Goal: Navigation & Orientation: Find specific page/section

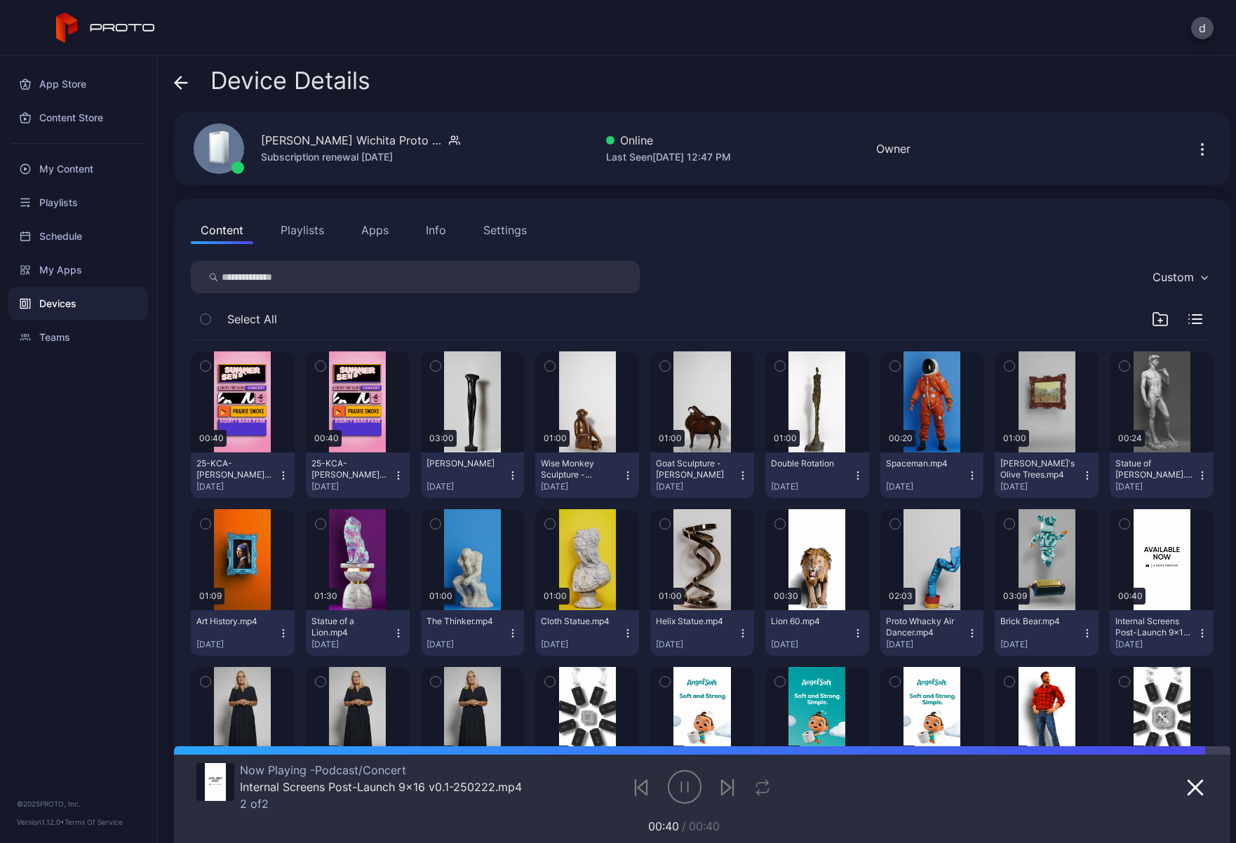
click at [502, 231] on div "Settings" at bounding box center [505, 230] width 44 height 17
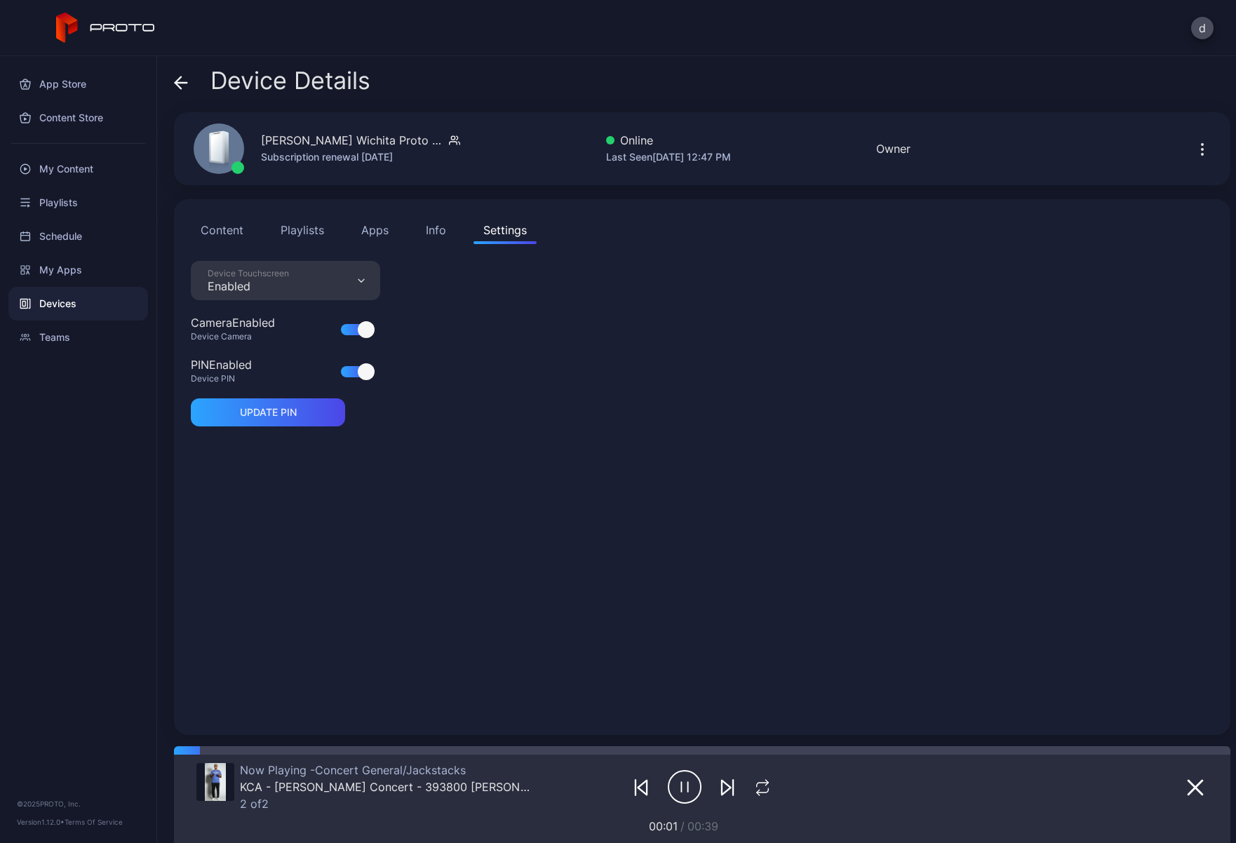
click at [319, 230] on button "Playlists" at bounding box center [302, 230] width 63 height 28
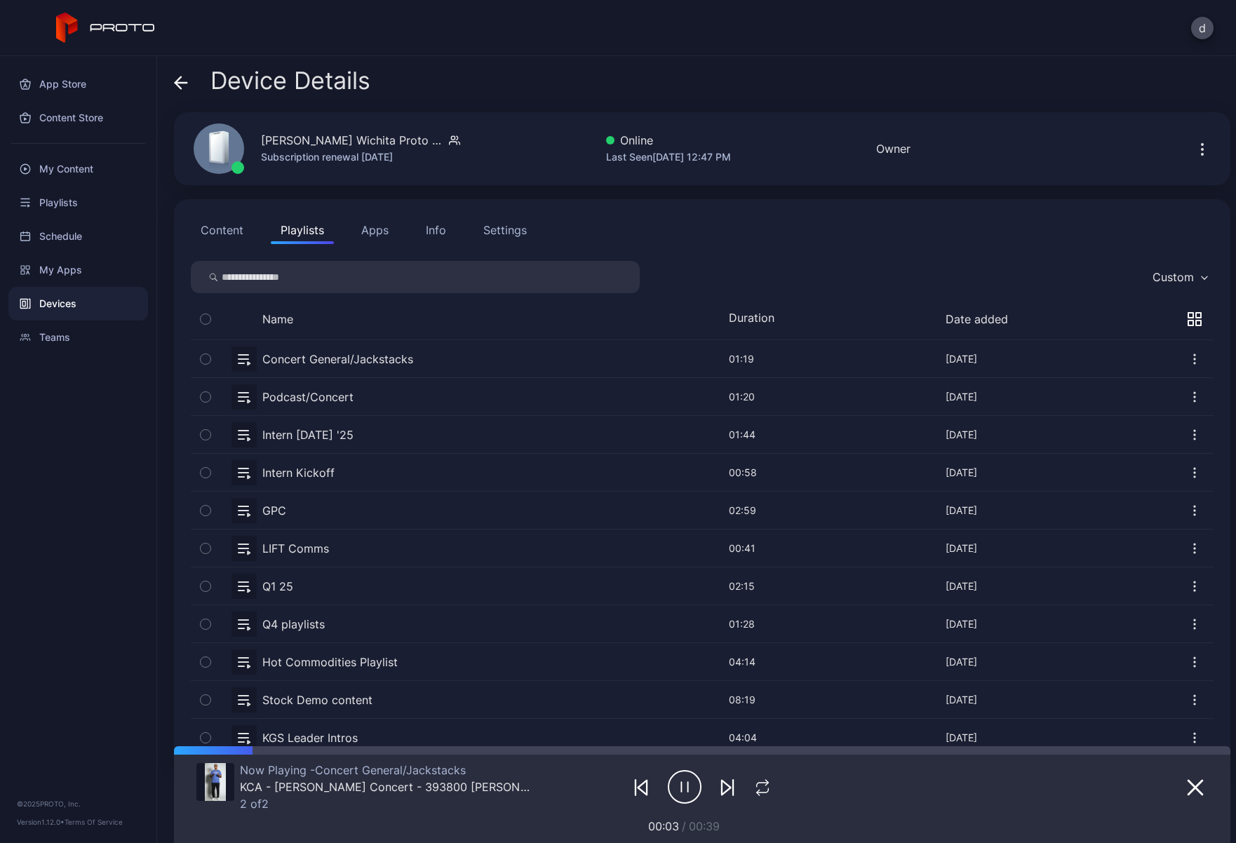
click at [442, 227] on div "Info" at bounding box center [436, 230] width 20 height 17
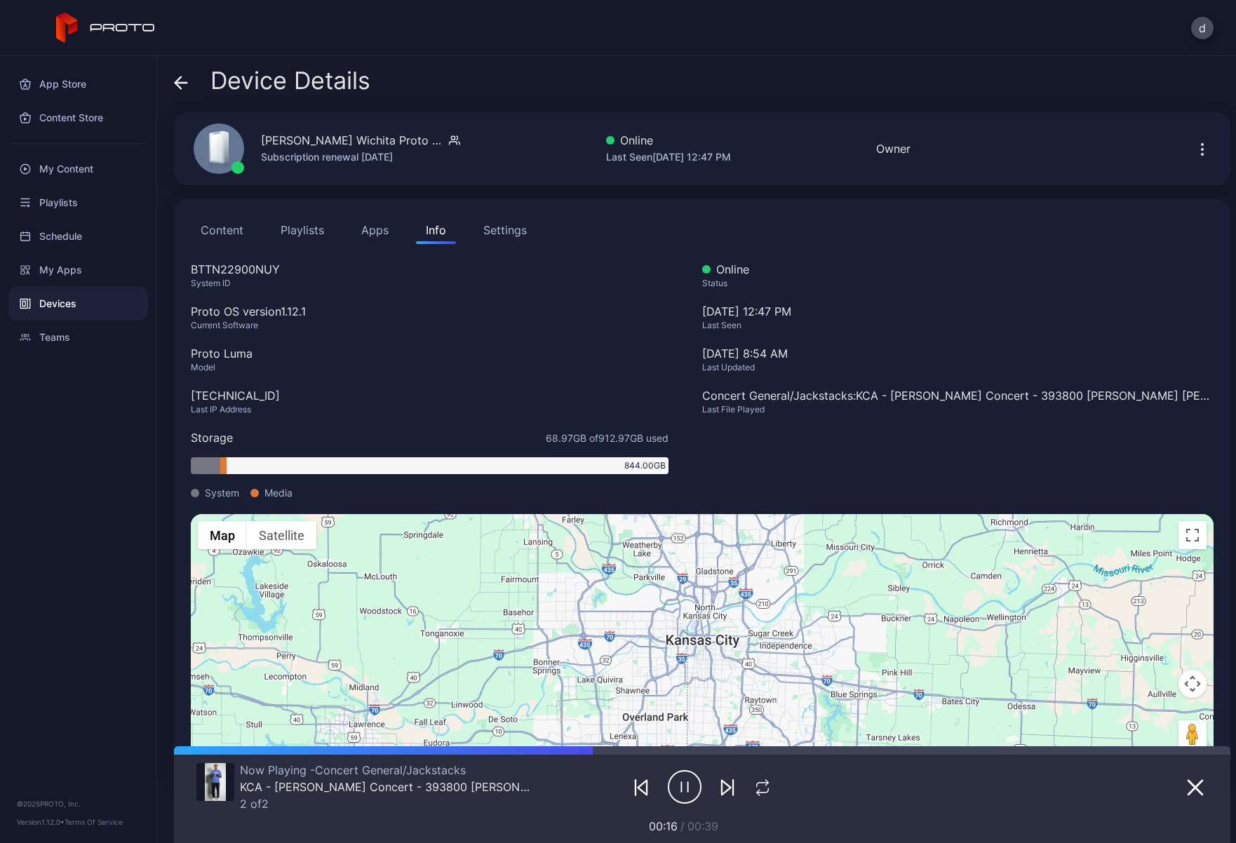
click at [371, 234] on button "Apps" at bounding box center [375, 230] width 47 height 28
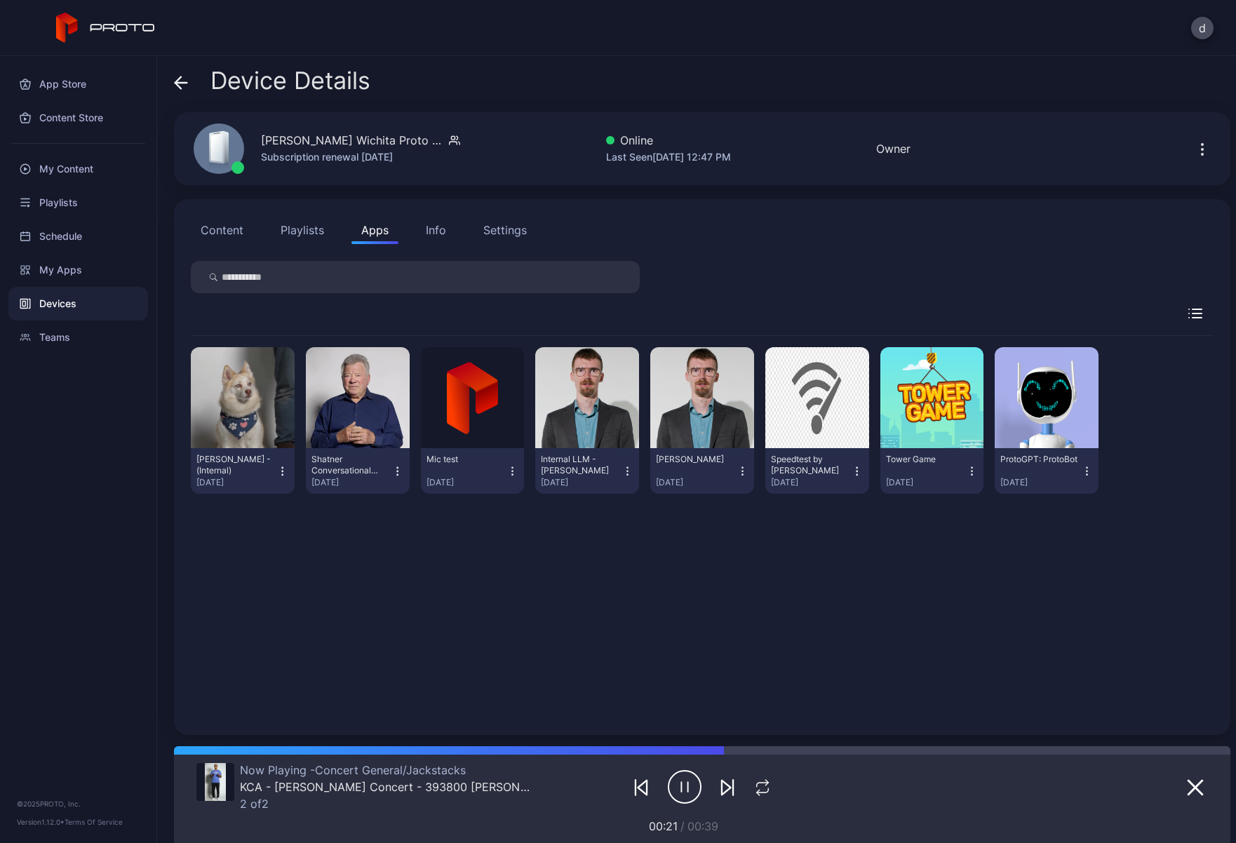
click at [300, 227] on button "Playlists" at bounding box center [302, 230] width 63 height 28
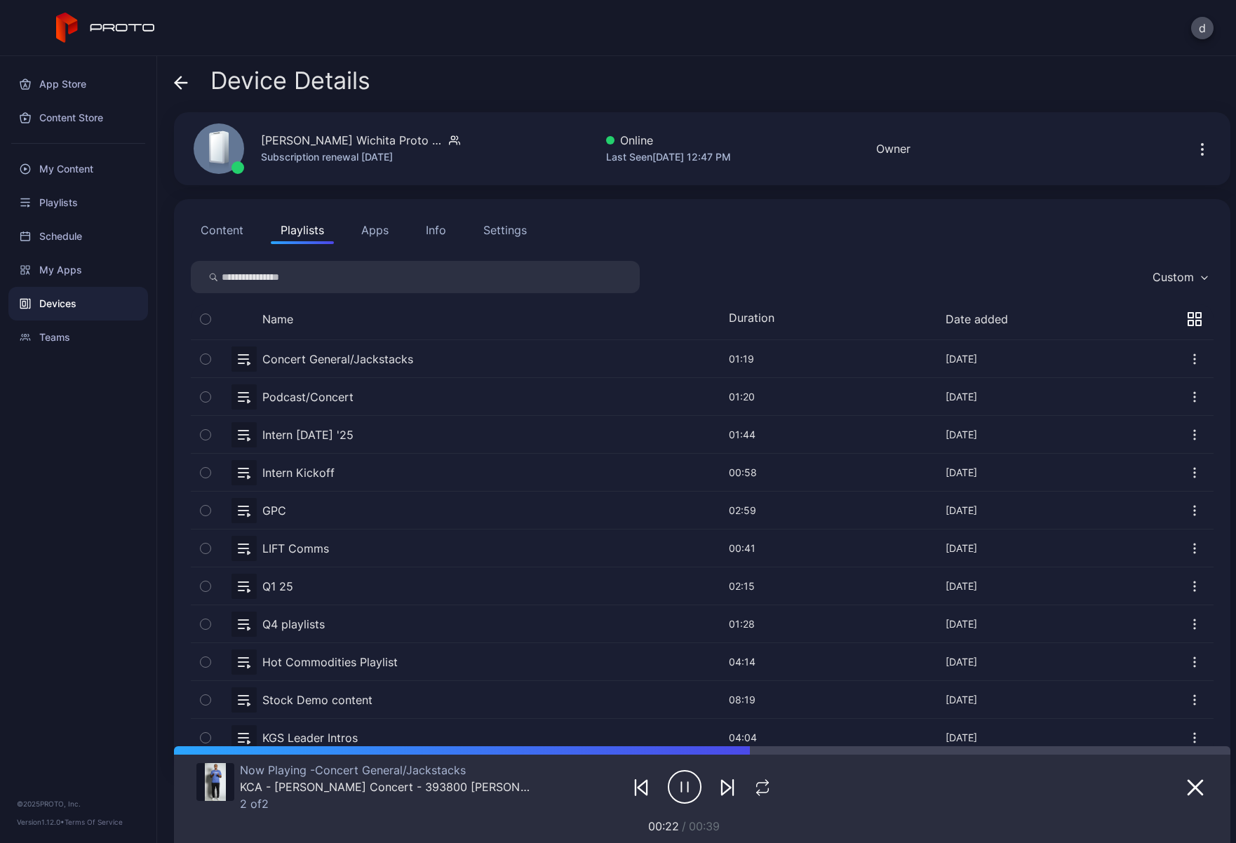
click at [211, 227] on button "Content" at bounding box center [222, 230] width 62 height 28
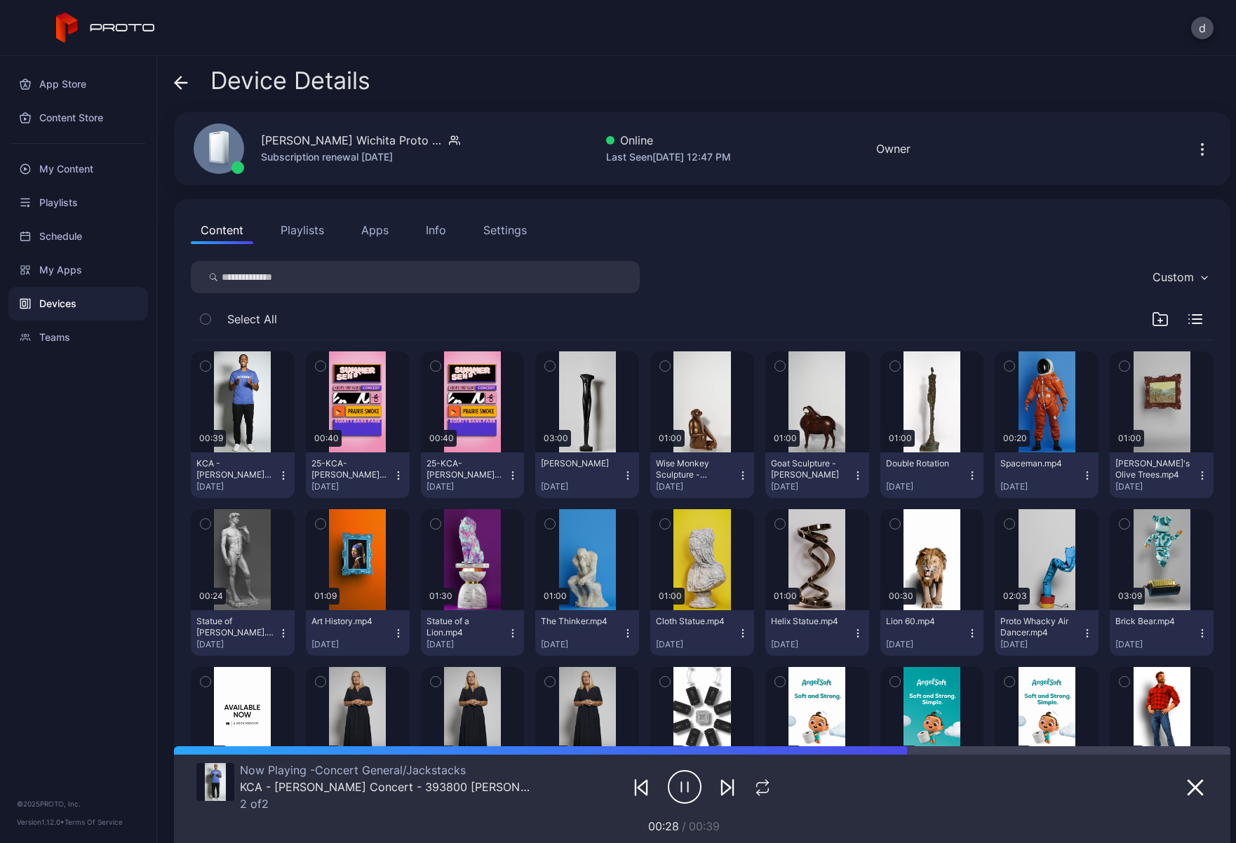
click at [280, 476] on icon "button" at bounding box center [283, 475] width 11 height 11
click at [121, 476] on div "App Store Content Store My Content Playlists Schedule My Apps Devices Teams © 2…" at bounding box center [78, 449] width 157 height 787
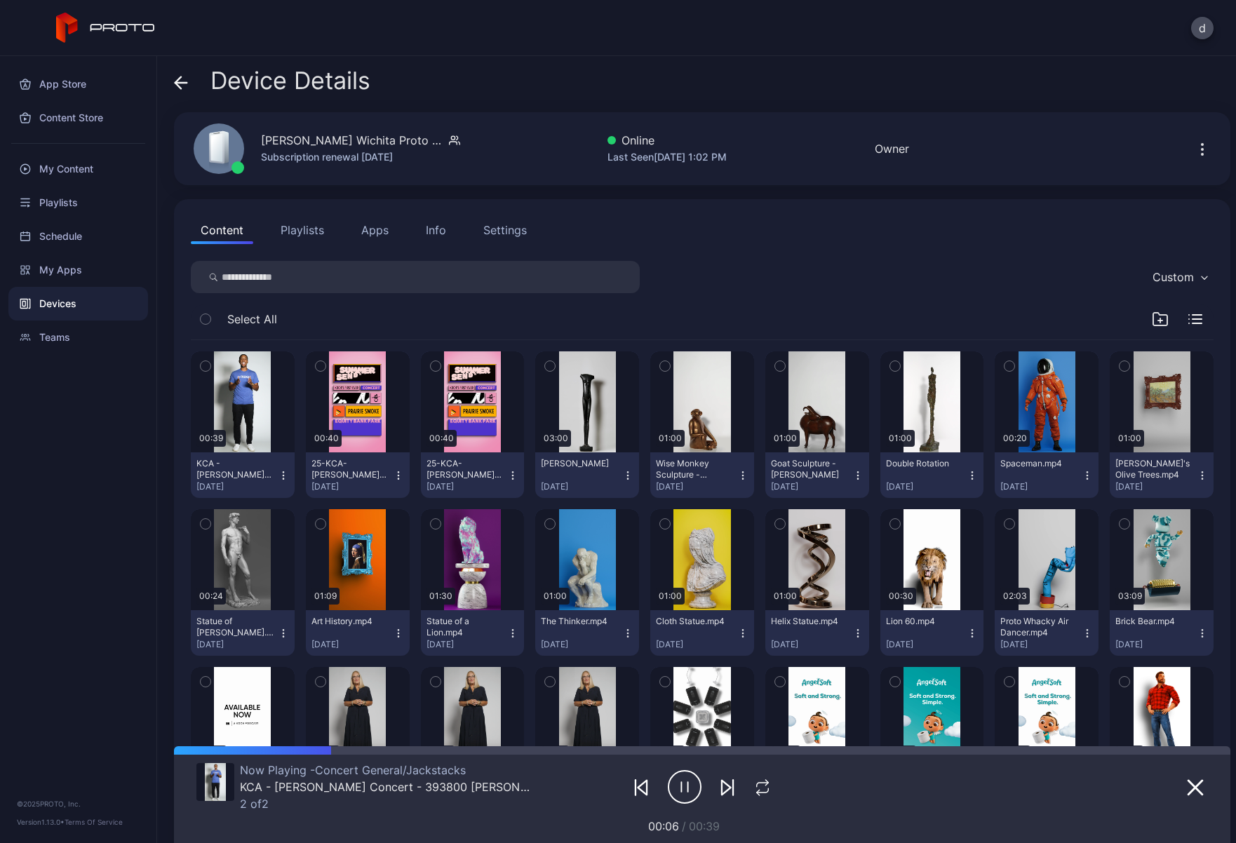
click at [307, 230] on button "Playlists" at bounding box center [302, 230] width 63 height 28
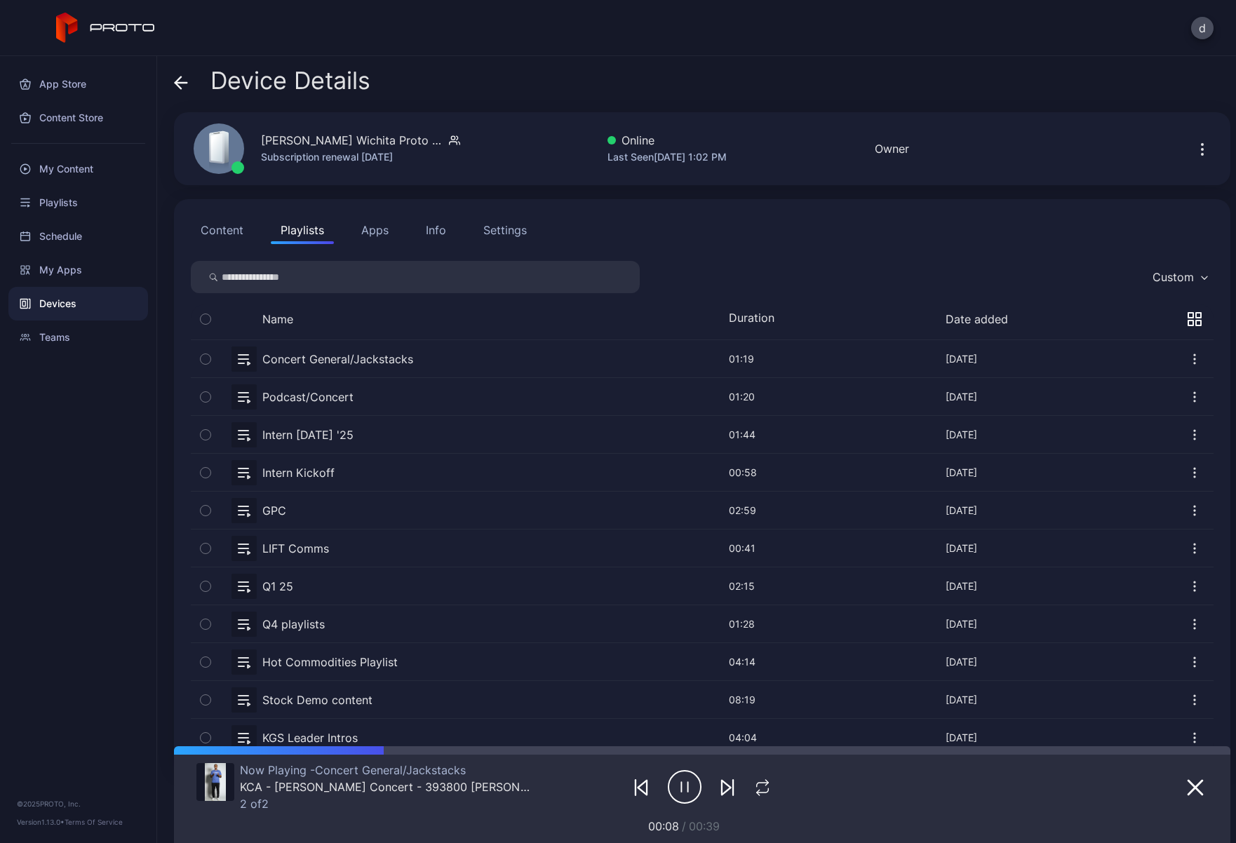
click at [402, 234] on div "Content Playlists Apps Info Settings" at bounding box center [702, 230] width 1023 height 28
click at [372, 236] on button "Apps" at bounding box center [375, 230] width 47 height 28
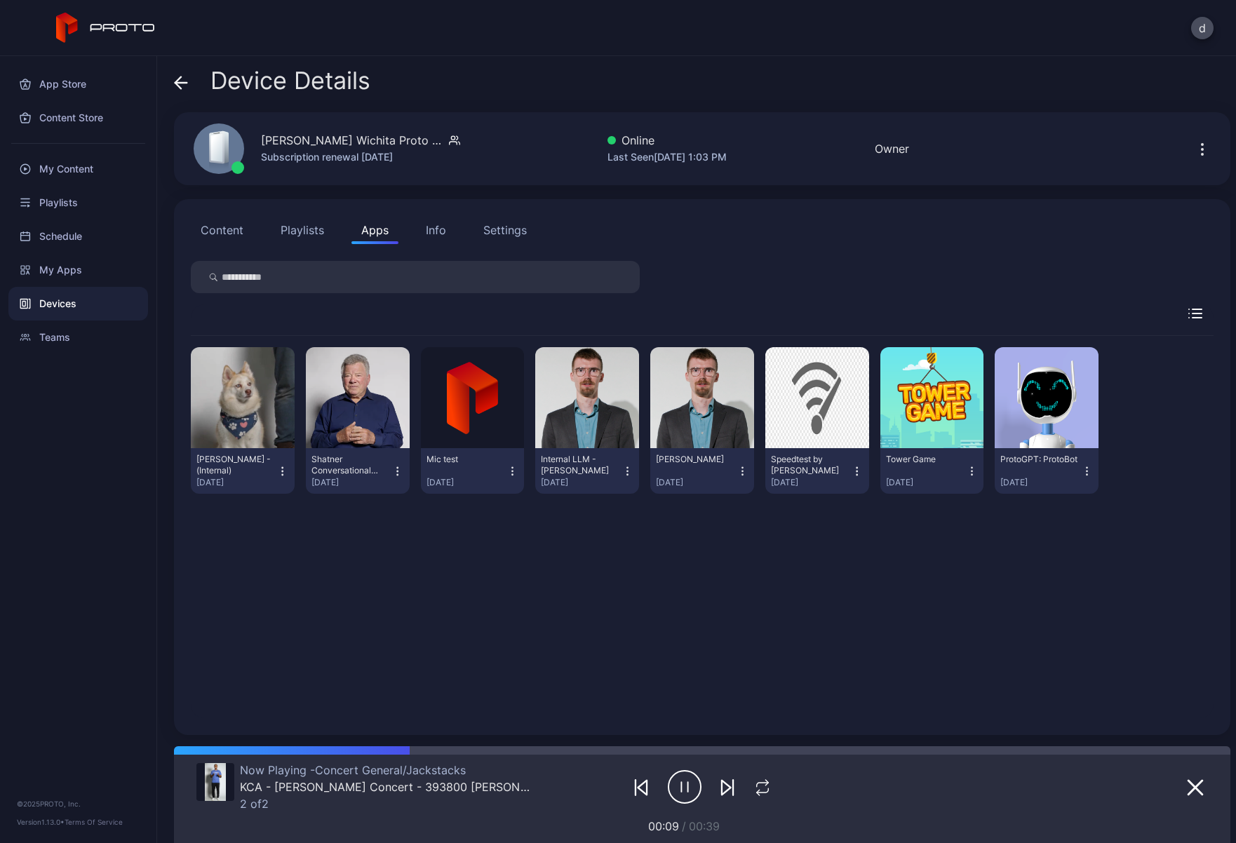
click at [444, 236] on div "Info" at bounding box center [436, 230] width 20 height 17
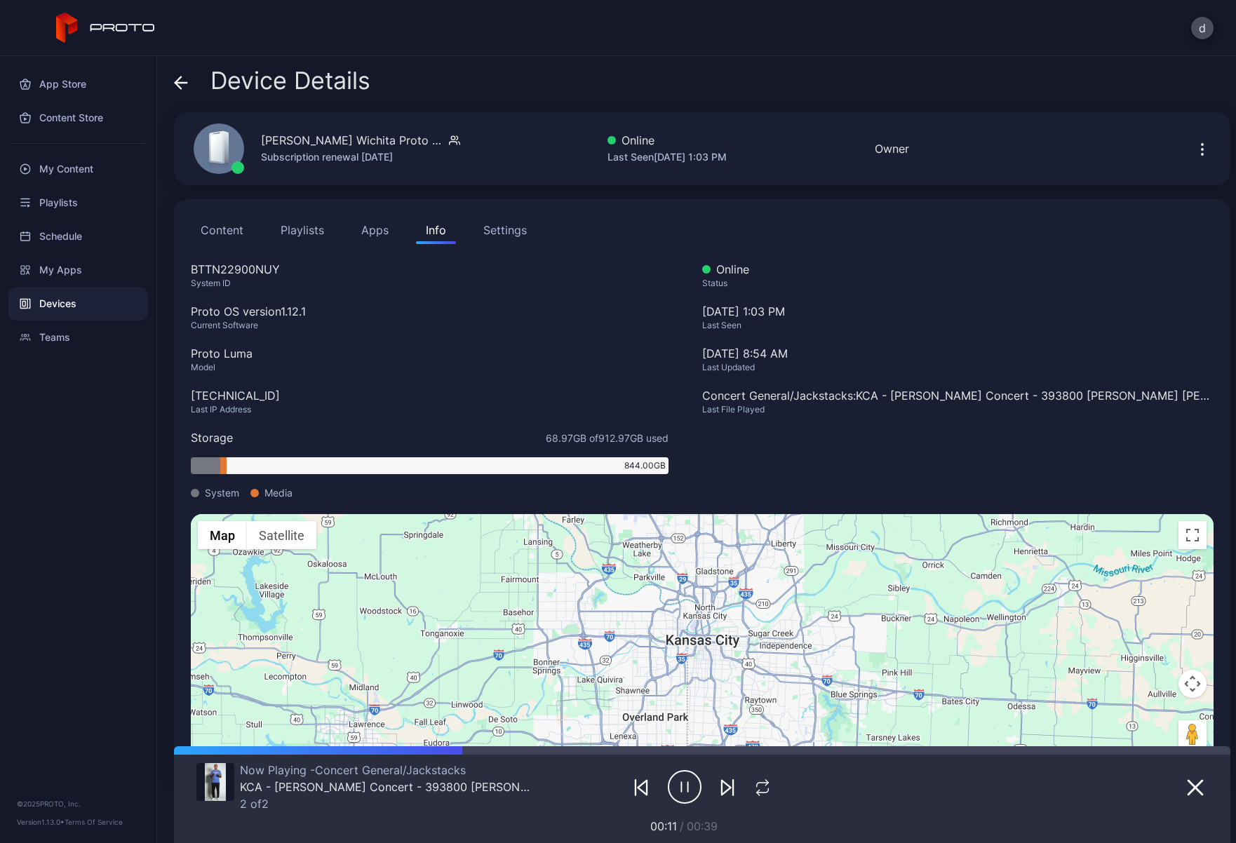
click at [522, 234] on div "Settings" at bounding box center [505, 230] width 44 height 17
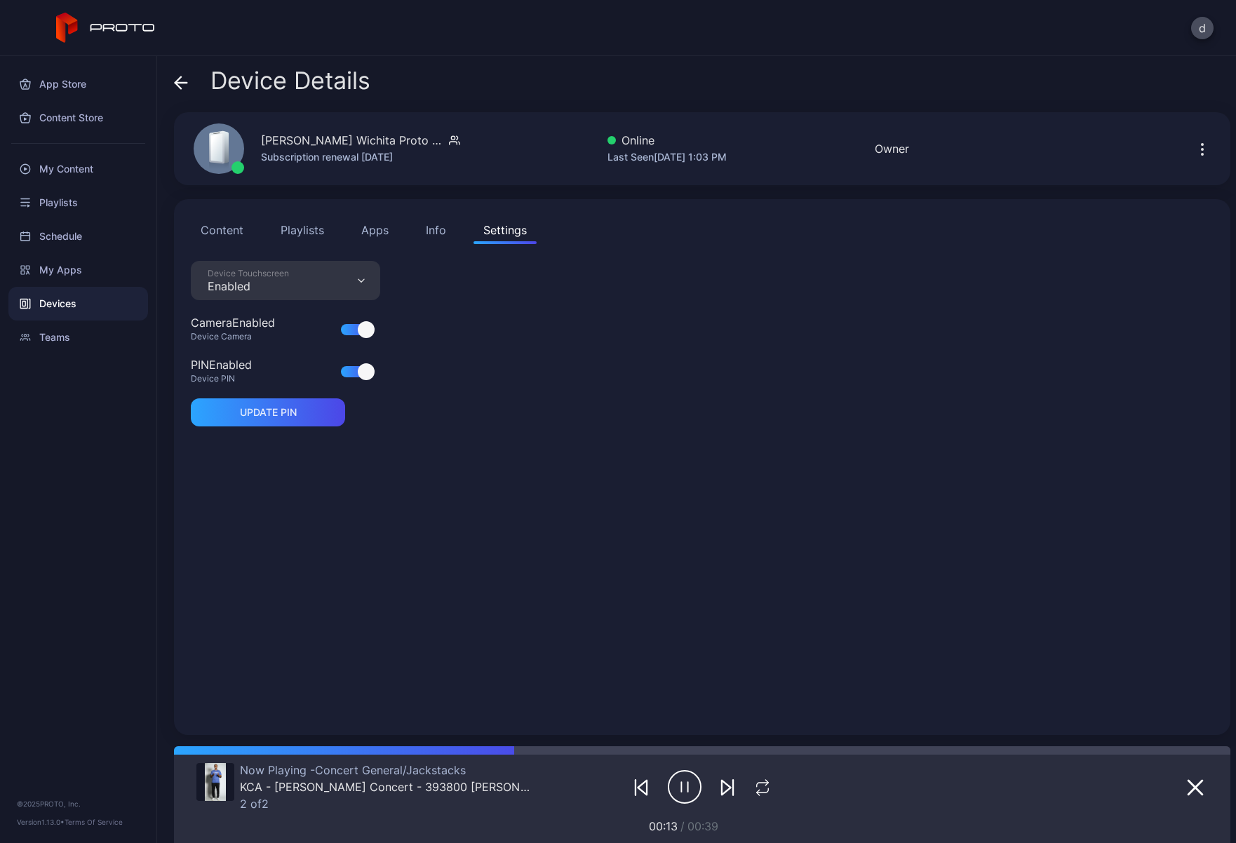
click at [234, 226] on button "Content" at bounding box center [222, 230] width 62 height 28
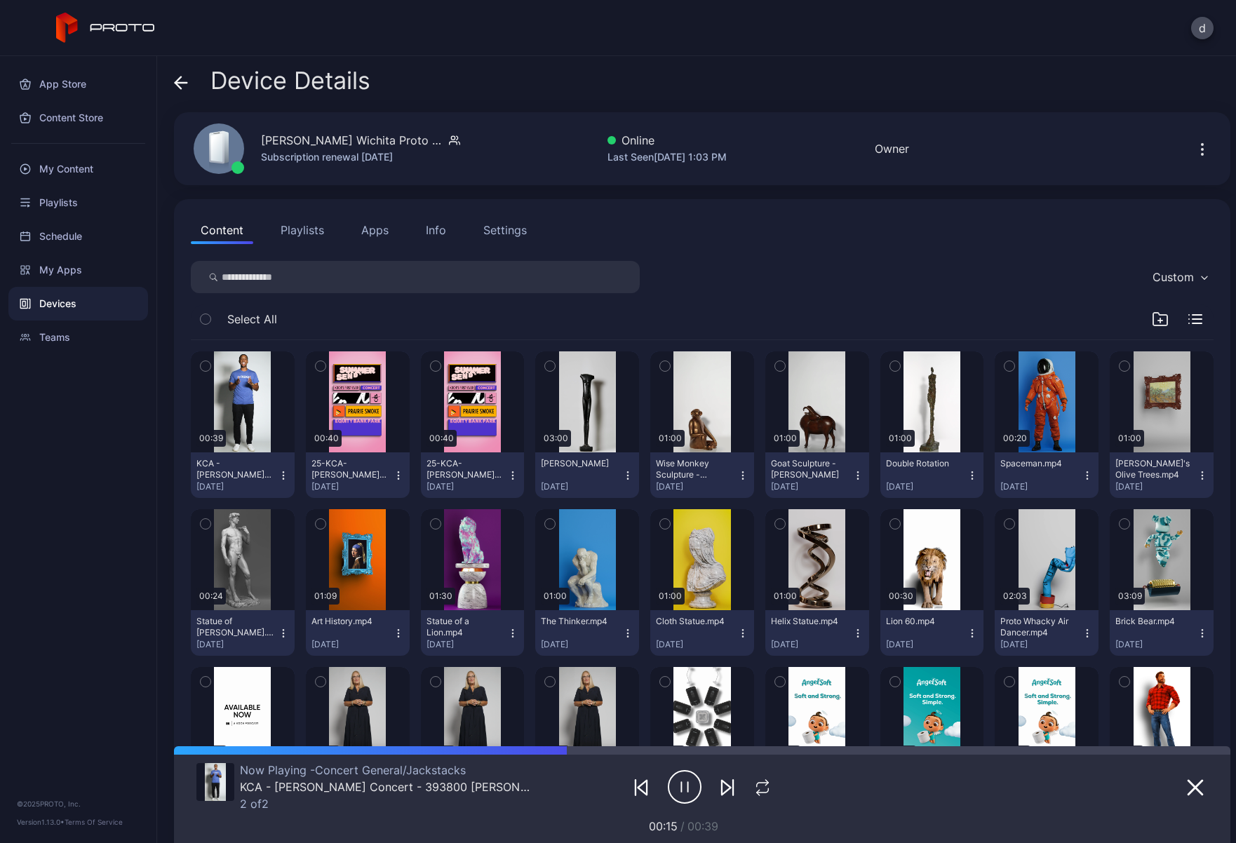
click at [1194, 152] on icon "button" at bounding box center [1202, 149] width 17 height 17
click at [512, 231] on div "Settings" at bounding box center [505, 230] width 44 height 17
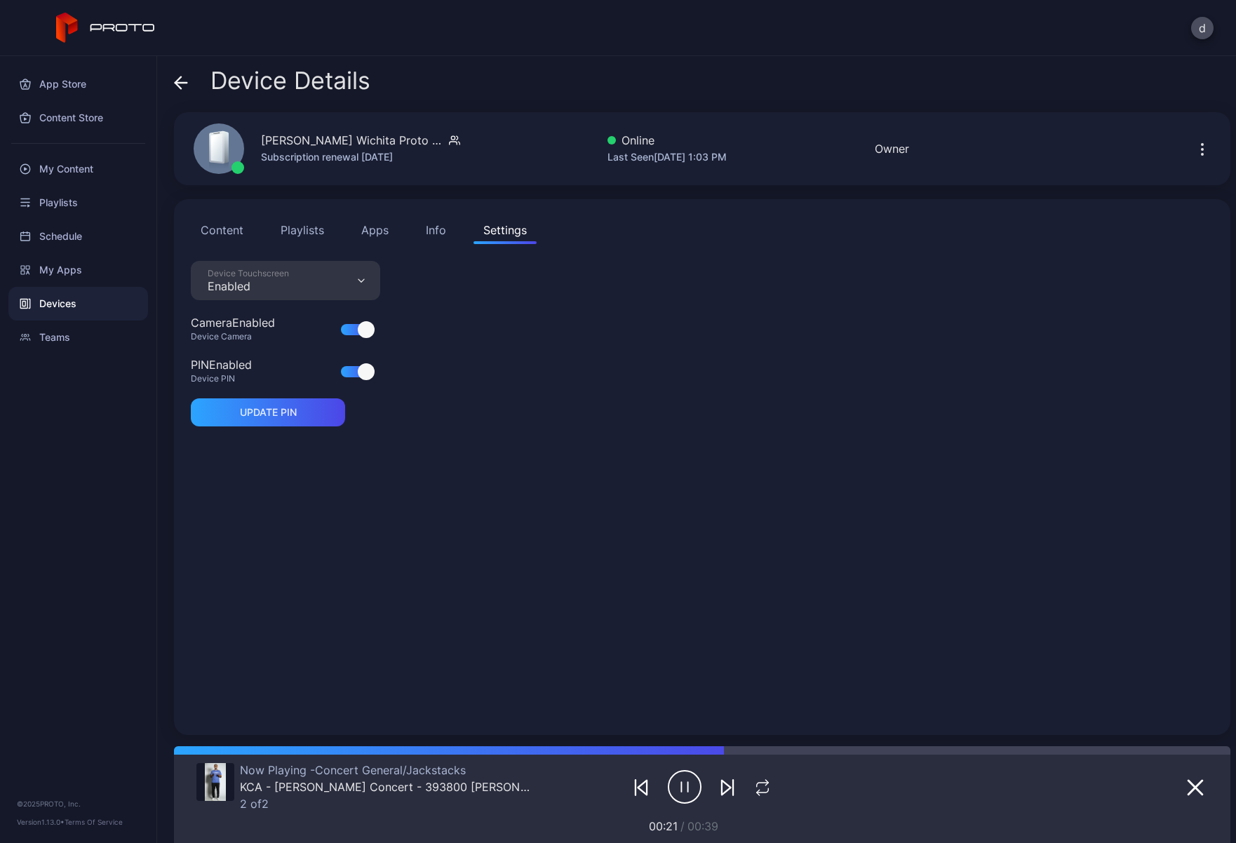
click at [430, 228] on div "Info" at bounding box center [436, 230] width 20 height 17
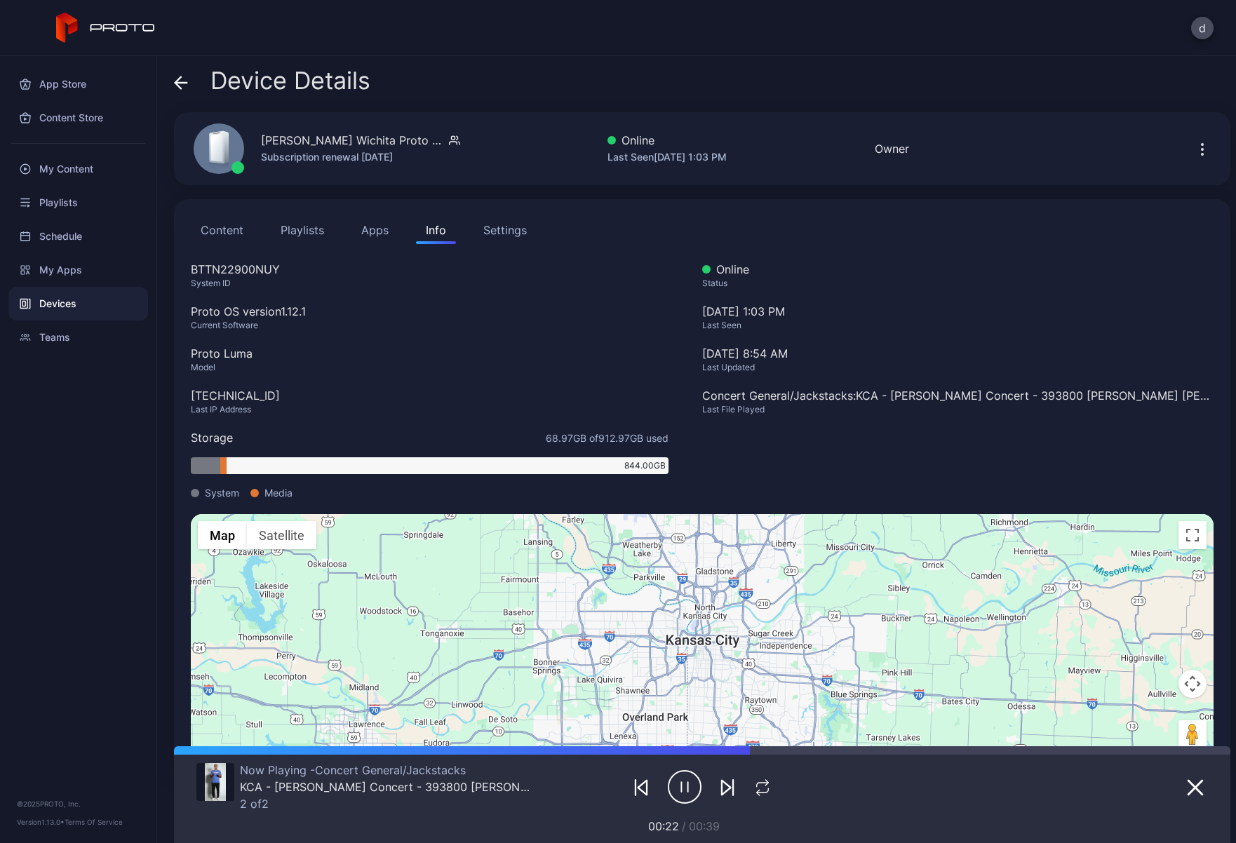
click at [368, 232] on button "Apps" at bounding box center [375, 230] width 47 height 28
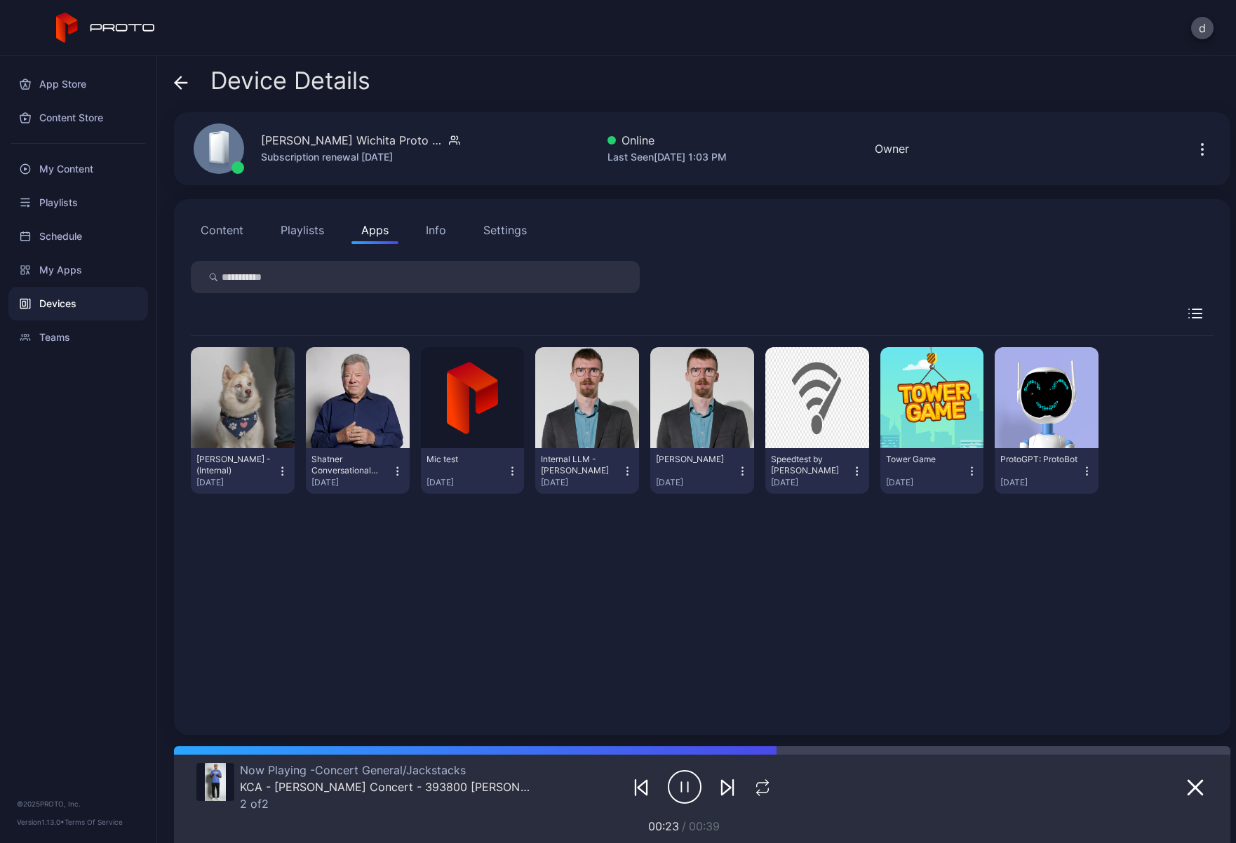
click at [301, 229] on button "Playlists" at bounding box center [302, 230] width 63 height 28
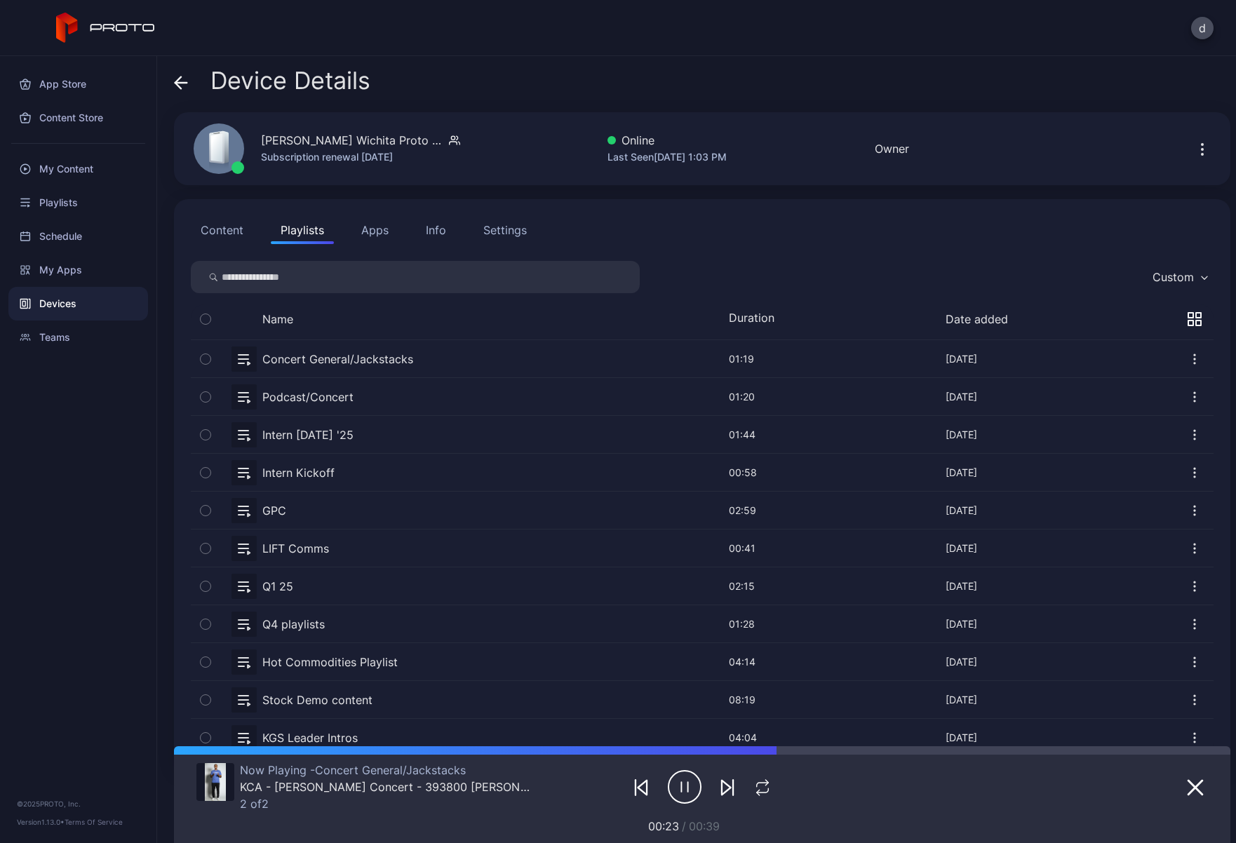
click at [229, 229] on button "Content" at bounding box center [222, 230] width 62 height 28
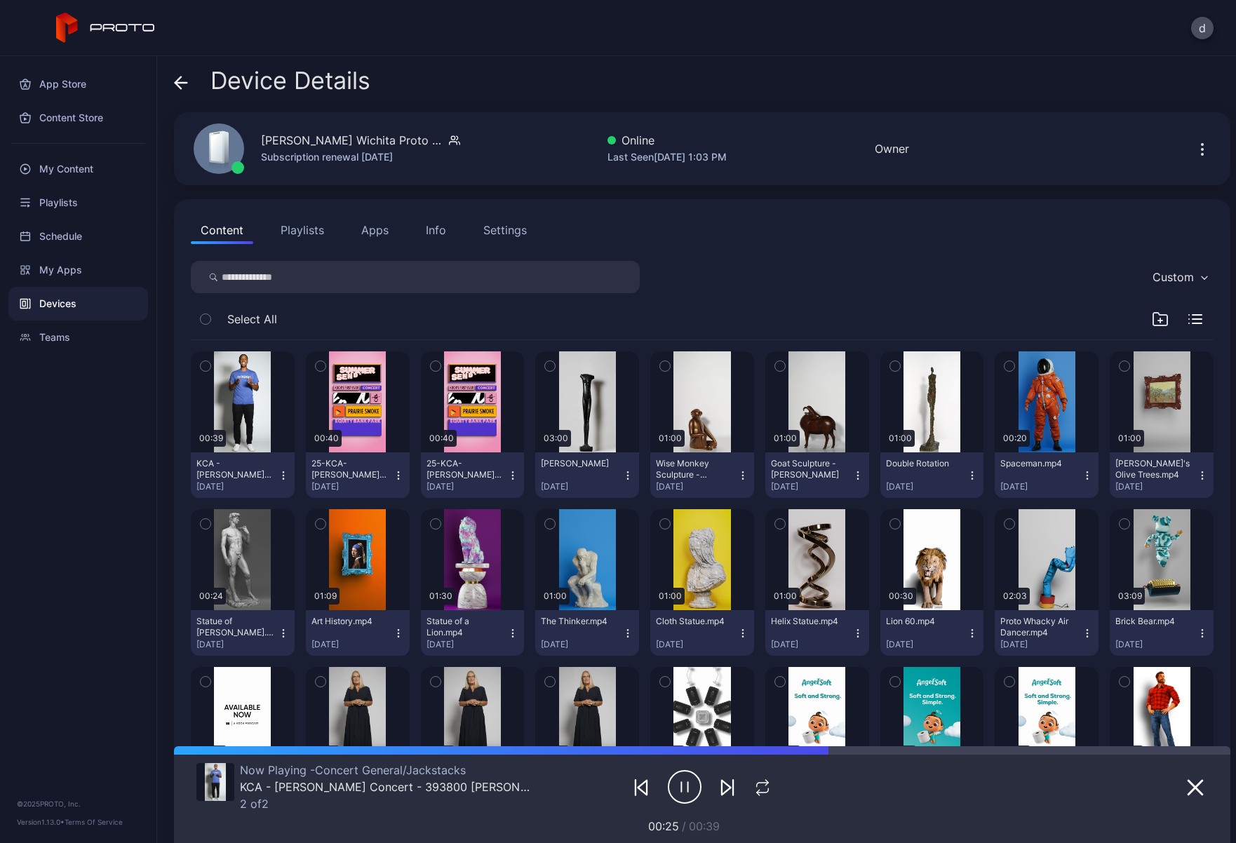
click at [525, 230] on div "Settings" at bounding box center [505, 230] width 44 height 17
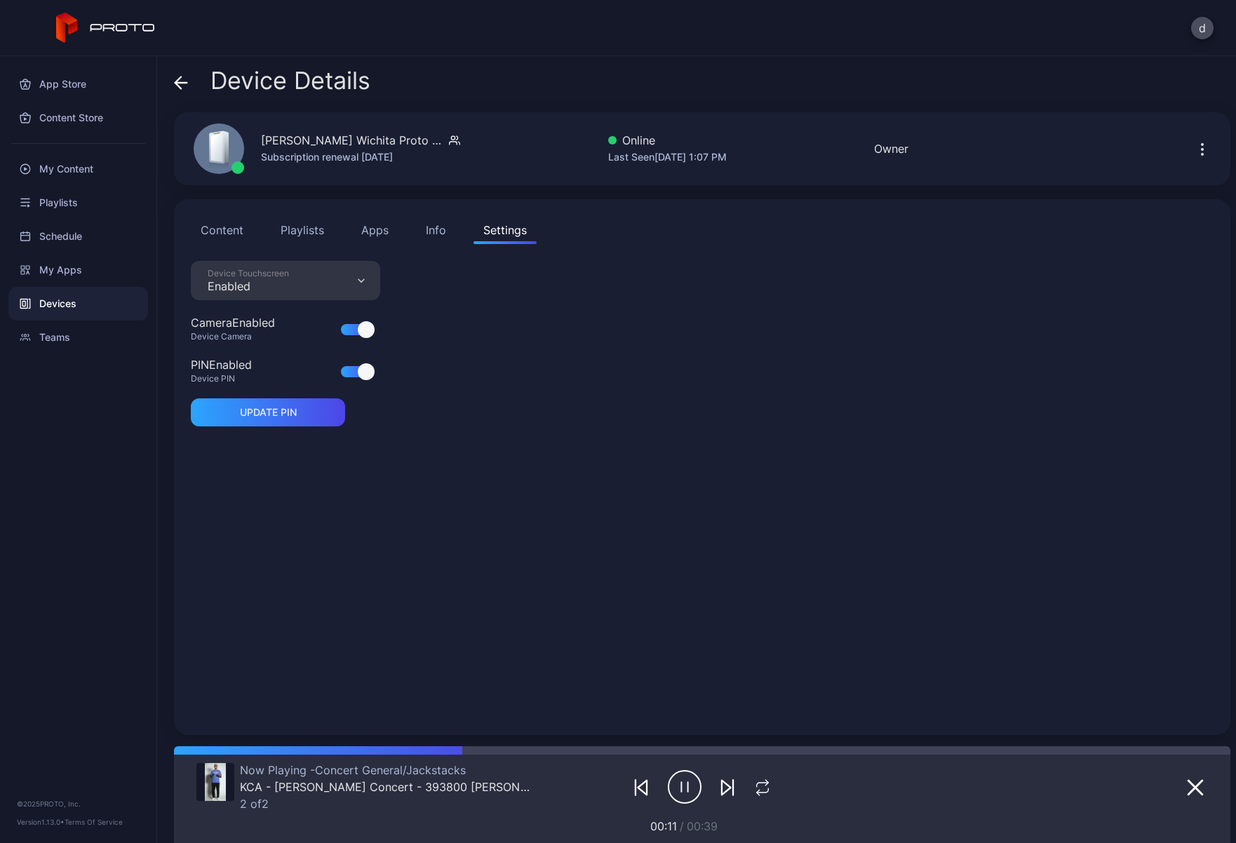
click at [234, 232] on button "Content" at bounding box center [222, 230] width 62 height 28
